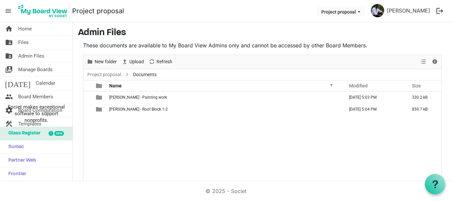
scroll to position [22, 0]
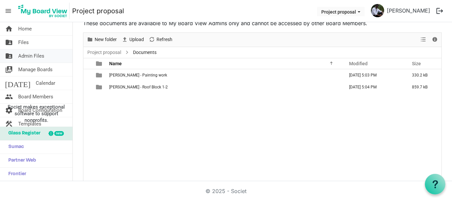
click at [27, 55] on span "Admin Files" at bounding box center [31, 55] width 26 height 13
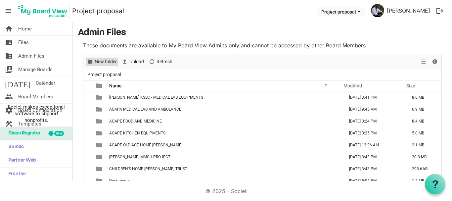
click at [105, 63] on span "New folder" at bounding box center [106, 62] width 24 height 8
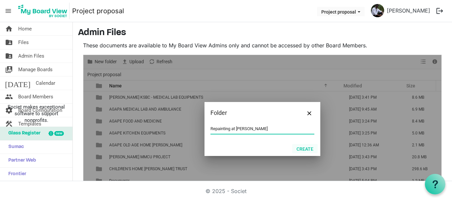
type input "Repainting at Theresa Bhavan"
click at [298, 148] on button "Create" at bounding box center [304, 148] width 25 height 9
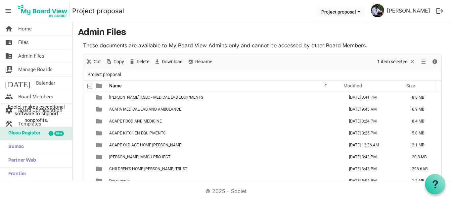
scroll to position [92, 0]
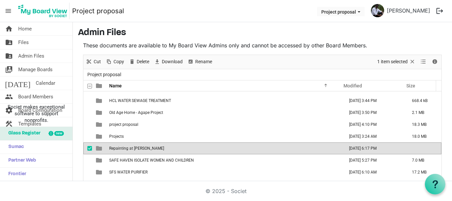
click at [153, 147] on span "Repainting at [PERSON_NAME]" at bounding box center [136, 148] width 55 height 5
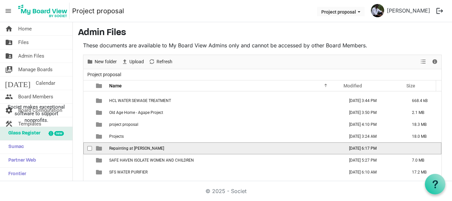
click at [153, 147] on span "Repainting at [PERSON_NAME]" at bounding box center [136, 148] width 55 height 5
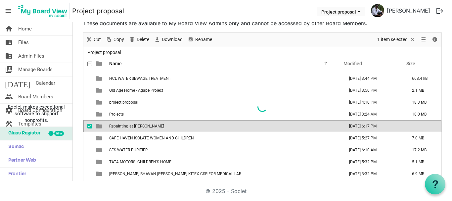
scroll to position [0, 0]
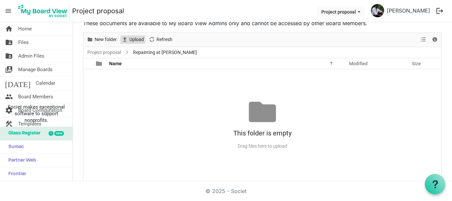
click at [138, 39] on span "Upload" at bounding box center [137, 39] width 16 height 8
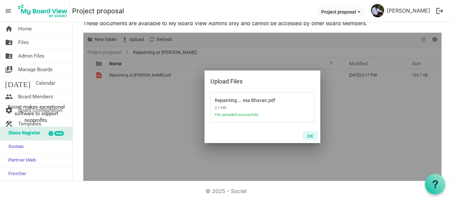
click at [307, 136] on button "OK" at bounding box center [310, 135] width 15 height 9
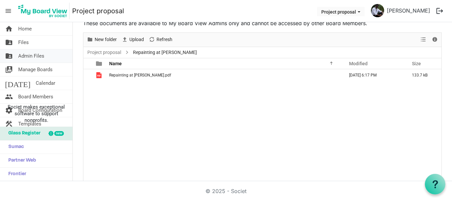
click at [42, 57] on span "Admin Files" at bounding box center [31, 55] width 26 height 13
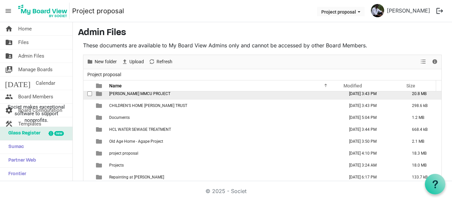
scroll to position [30, 0]
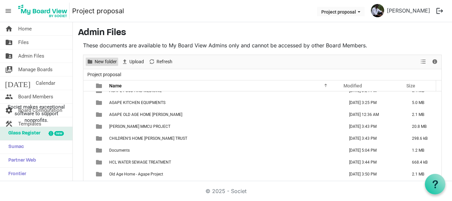
click at [101, 65] on span "New folder" at bounding box center [106, 62] width 24 height 8
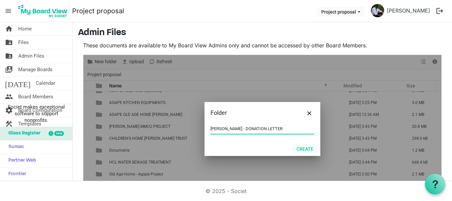
type input "THERESA BHAVAN - DONATION LETTER"
click at [306, 149] on button "Create" at bounding box center [304, 148] width 25 height 9
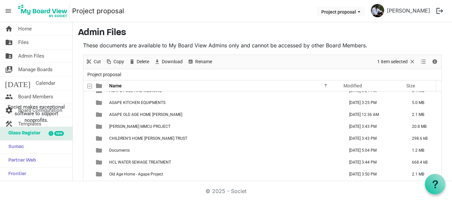
scroll to position [140, 0]
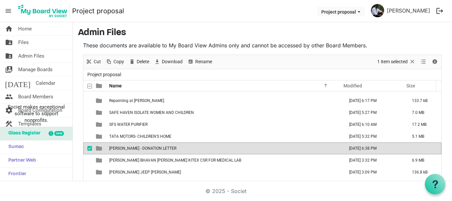
click at [209, 149] on td "THERESA BHAVAN - DONATION LETTER" at bounding box center [224, 148] width 235 height 12
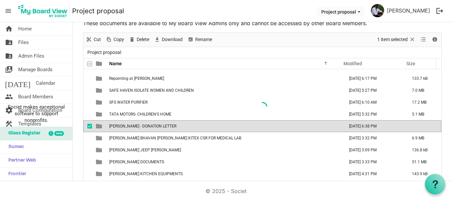
scroll to position [0, 0]
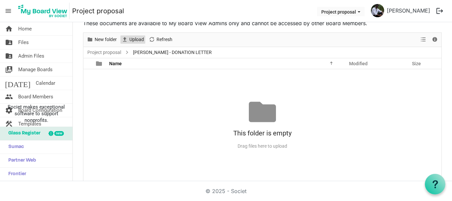
click at [139, 39] on span "Upload" at bounding box center [137, 39] width 16 height 8
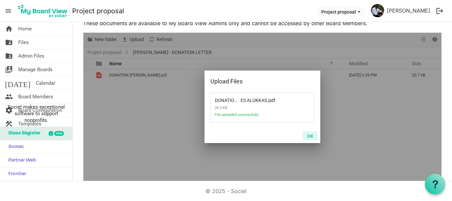
click at [309, 138] on button "OK" at bounding box center [310, 135] width 15 height 9
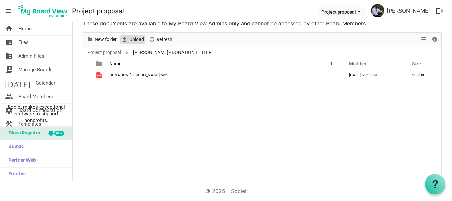
click at [128, 39] on span "Upload" at bounding box center [125, 39] width 8 height 8
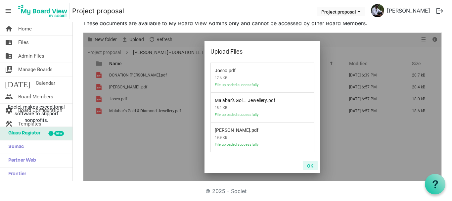
click at [309, 167] on button "OK" at bounding box center [310, 165] width 15 height 9
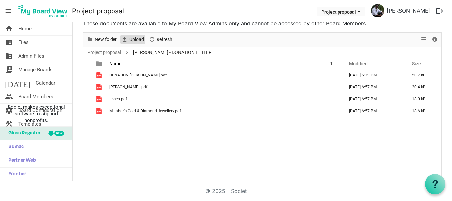
click at [131, 39] on span "Upload" at bounding box center [137, 39] width 16 height 8
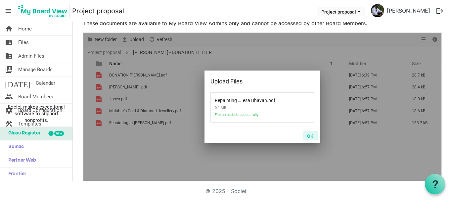
click at [311, 137] on button "OK" at bounding box center [310, 135] width 15 height 9
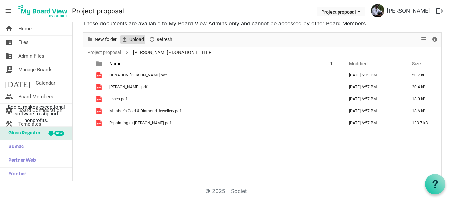
click at [127, 42] on span "Upload" at bounding box center [125, 39] width 8 height 8
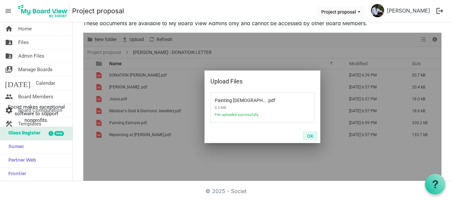
click at [307, 132] on button "OK" at bounding box center [310, 135] width 15 height 9
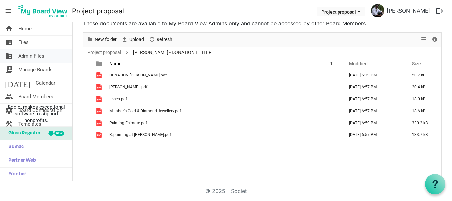
click at [40, 56] on span "Admin Files" at bounding box center [31, 55] width 26 height 13
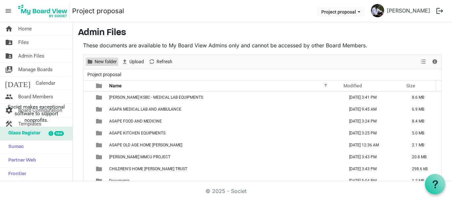
click at [101, 60] on span "New folder" at bounding box center [106, 62] width 24 height 8
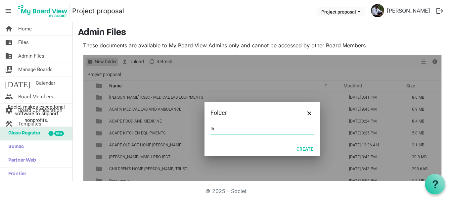
type input "t"
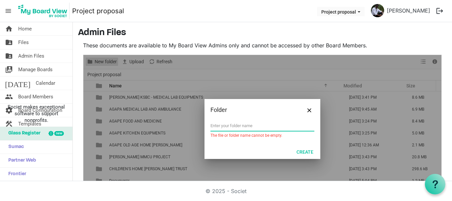
type input "t"
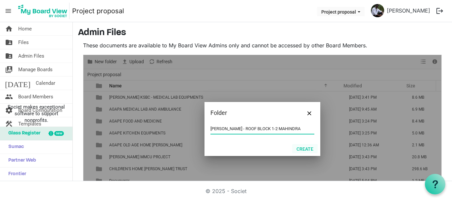
type input "THERESA BHAVAN - ROOF BLOCK 1-2 MAHINDRA"
click at [304, 150] on button "Create" at bounding box center [304, 148] width 25 height 9
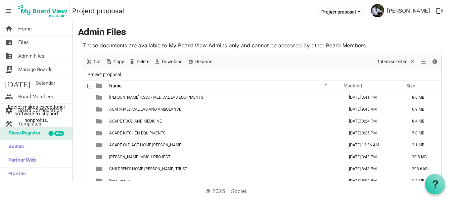
scroll to position [152, 0]
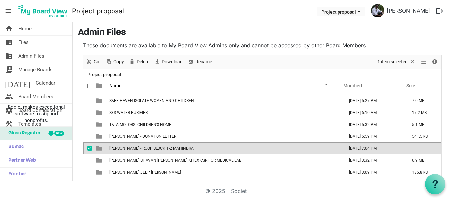
click at [202, 148] on td "THERESA BHAVAN - ROOF BLOCK 1-2 MAHINDRA" at bounding box center [224, 148] width 235 height 12
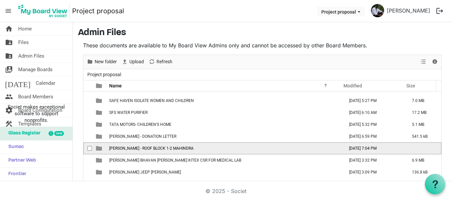
click at [202, 148] on td "THERESA BHAVAN - ROOF BLOCK 1-2 MAHINDRA" at bounding box center [224, 148] width 235 height 12
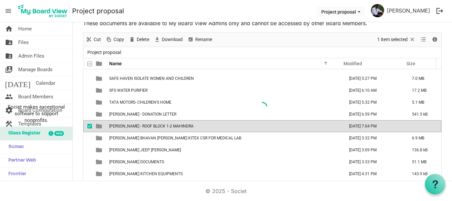
scroll to position [0, 0]
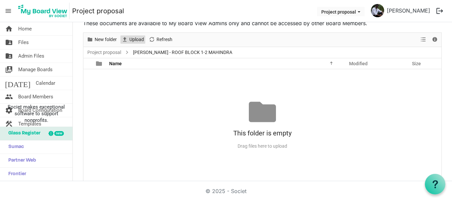
click at [138, 40] on span "Upload" at bounding box center [137, 39] width 16 height 8
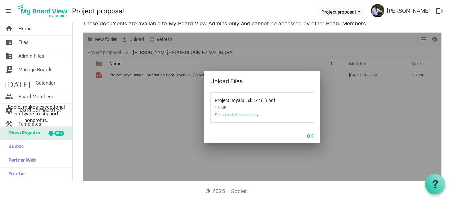
click at [163, 53] on div at bounding box center [262, 107] width 358 height 148
click at [314, 135] on button "OK" at bounding box center [310, 135] width 15 height 9
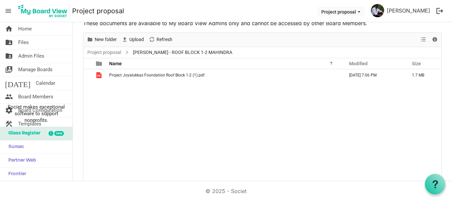
drag, startPoint x: 189, startPoint y: 55, endPoint x: 184, endPoint y: 52, distance: 6.2
click at [184, 52] on span "THERESA BHAVAN - ROOF BLOCK 1-2 MAHINDRA" at bounding box center [183, 52] width 102 height 8
click at [113, 51] on link "Project proposal" at bounding box center [104, 52] width 36 height 8
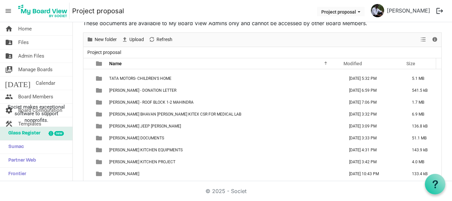
scroll to position [177, 0]
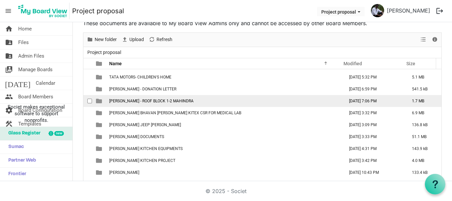
click at [169, 100] on span "THERESA BHAVAN - ROOF BLOCK 1-2 MAHINDRA" at bounding box center [151, 101] width 84 height 5
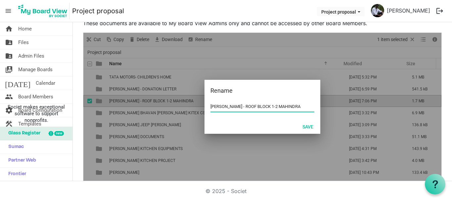
click at [247, 106] on input "THERESA BHAVAN - ROOF BLOCK 1-2 MAHINDRA" at bounding box center [263, 107] width 104 height 10
drag, startPoint x: 248, startPoint y: 107, endPoint x: 281, endPoint y: 107, distance: 32.8
click at [281, 107] on input "THERESA BHAVAN - ROOF BLOCK 1-2 MAHINDRA" at bounding box center [263, 107] width 104 height 10
click at [272, 105] on input "THERESA BHAVAN - MAHINDRA" at bounding box center [263, 107] width 104 height 10
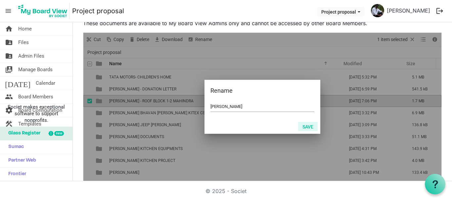
click at [301, 125] on button "Save" at bounding box center [308, 126] width 20 height 9
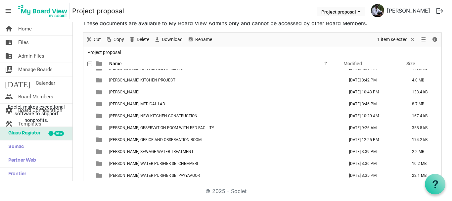
scroll to position [293, 0]
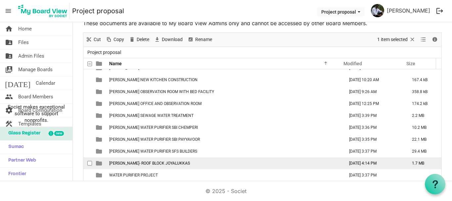
click at [166, 166] on td "THERESA BHAVAN- ROOF BLOCK JOYALUKKAS" at bounding box center [224, 163] width 235 height 12
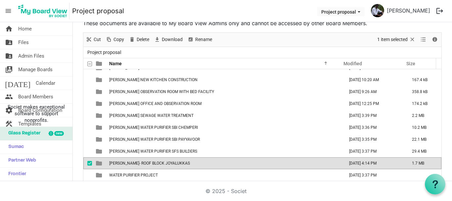
click at [166, 166] on td "THERESA BHAVAN- ROOF BLOCK JOYALUKKAS" at bounding box center [224, 163] width 235 height 12
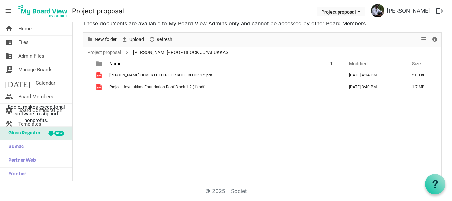
scroll to position [0, 0]
click at [115, 52] on link "Project proposal" at bounding box center [104, 52] width 36 height 8
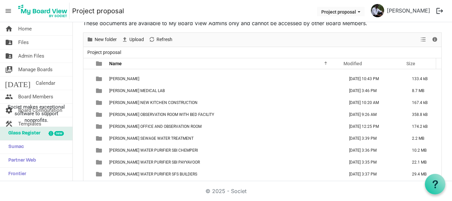
scroll to position [293, 0]
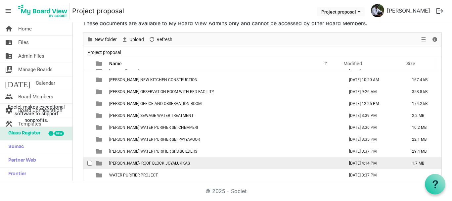
click at [197, 164] on td "THERESA BHAVAN- ROOF BLOCK JOYALUKKAS" at bounding box center [224, 163] width 235 height 12
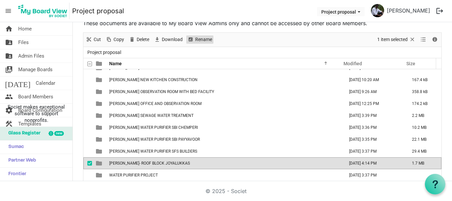
click at [198, 42] on span "Rename" at bounding box center [204, 39] width 18 height 8
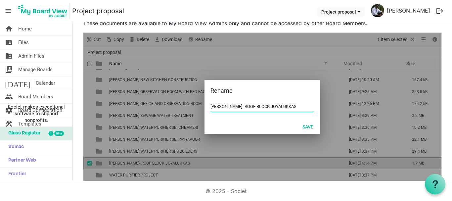
click at [290, 106] on input "THERESA BHAVAN- ROOF BLOCK JOYALUKKAS" at bounding box center [263, 107] width 104 height 10
type input "[PERSON_NAME]- ROOF BLOCK JOYALUKKAS FOUNDATION"
click at [308, 126] on button "Save" at bounding box center [308, 126] width 20 height 9
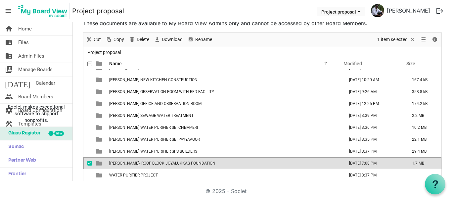
click at [198, 163] on span "[PERSON_NAME]- ROOF BLOCK JOYALUKKAS FOUNDATION" at bounding box center [162, 163] width 106 height 5
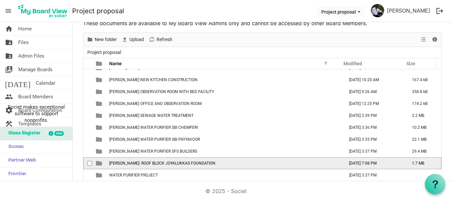
click at [198, 163] on span "[PERSON_NAME]- ROOF BLOCK JOYALUKKAS FOUNDATION" at bounding box center [162, 163] width 106 height 5
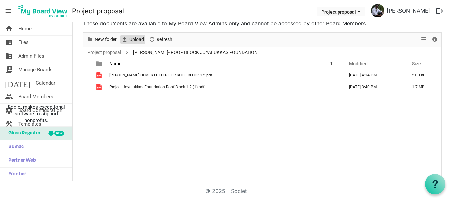
click at [134, 41] on span "Upload" at bounding box center [137, 39] width 16 height 8
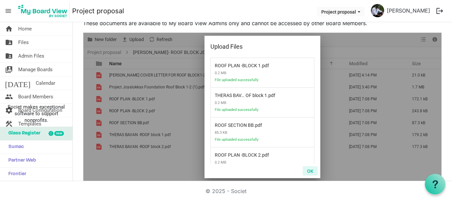
click at [308, 170] on button "OK" at bounding box center [310, 170] width 15 height 9
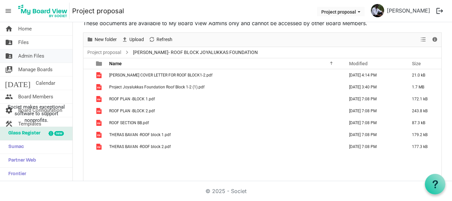
click at [43, 54] on span "Admin Files" at bounding box center [31, 55] width 26 height 13
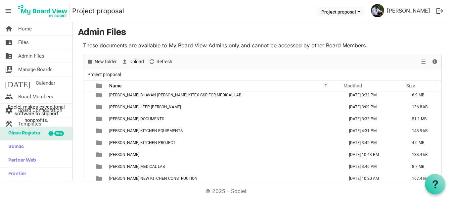
scroll to position [221, 0]
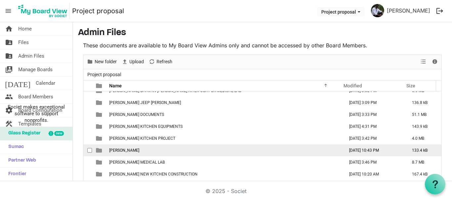
click at [175, 148] on td "[PERSON_NAME]" at bounding box center [224, 150] width 235 height 12
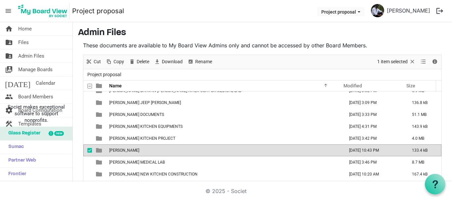
click at [175, 148] on td "[PERSON_NAME]" at bounding box center [224, 150] width 235 height 12
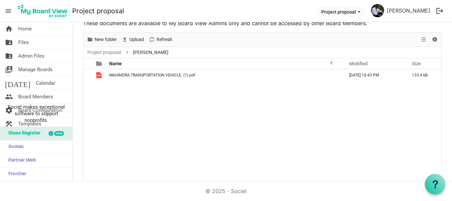
scroll to position [0, 0]
click at [37, 58] on span "Admin Files" at bounding box center [31, 55] width 26 height 13
